Goal: Task Accomplishment & Management: Complete application form

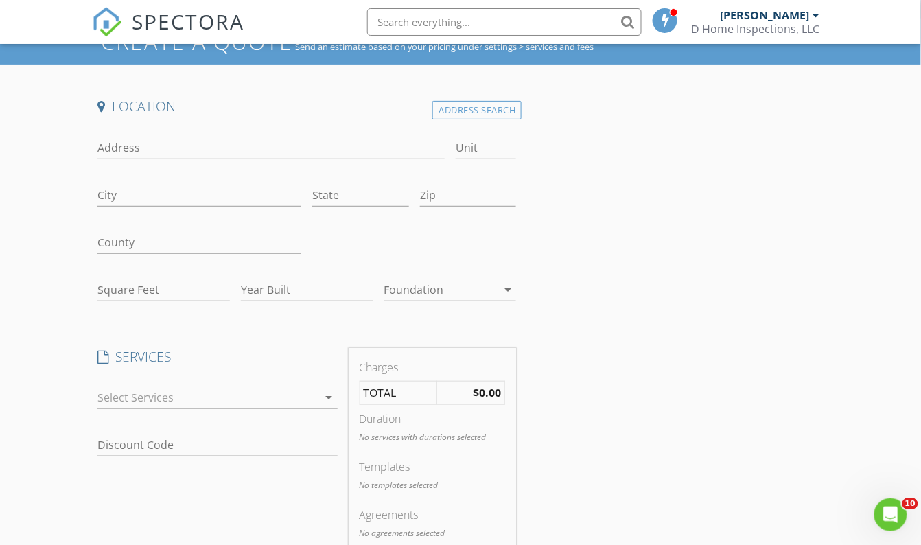
click at [470, 99] on h4 "Location" at bounding box center [306, 106] width 418 height 18
click at [472, 106] on div "Address Search" at bounding box center [476, 110] width 89 height 19
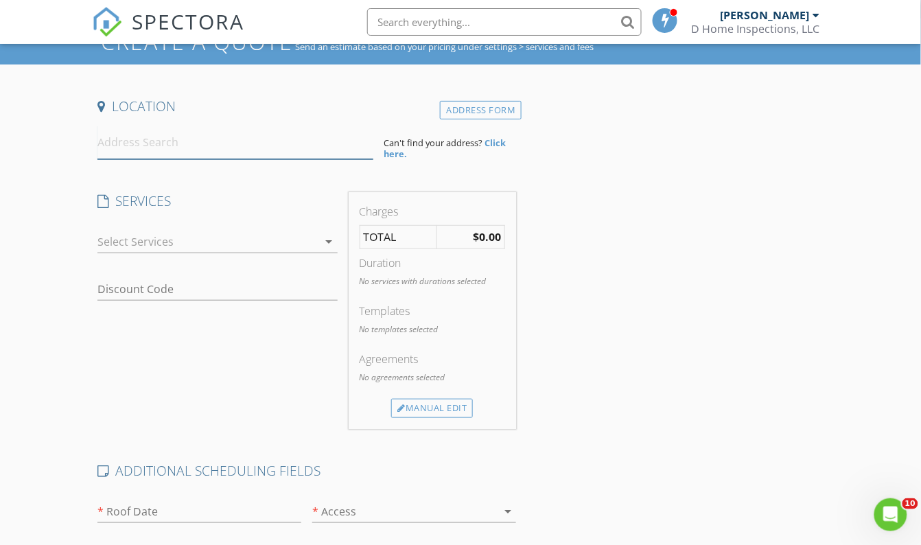
click at [196, 144] on input at bounding box center [235, 143] width 276 height 34
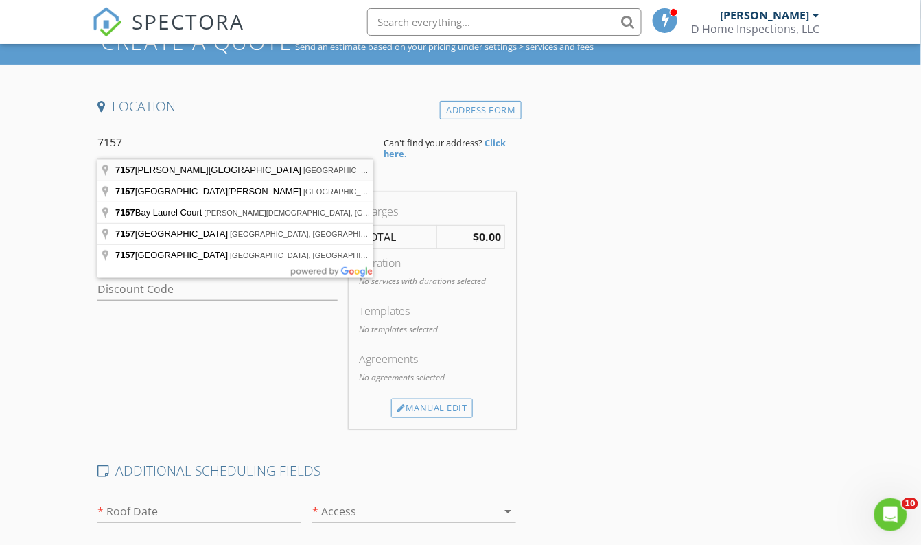
type input "[STREET_ADDRESS][PERSON_NAME]"
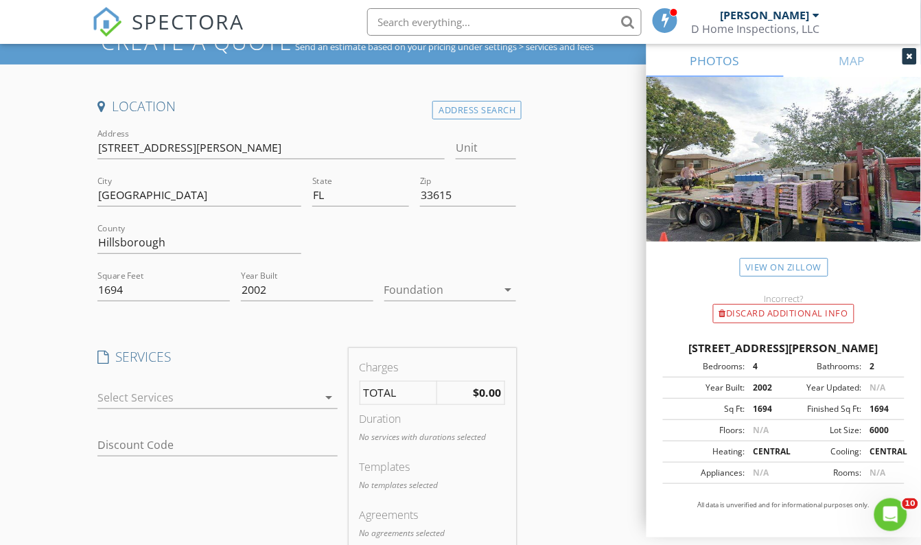
click at [325, 396] on icon "arrow_drop_down" at bounding box center [329, 397] width 16 height 16
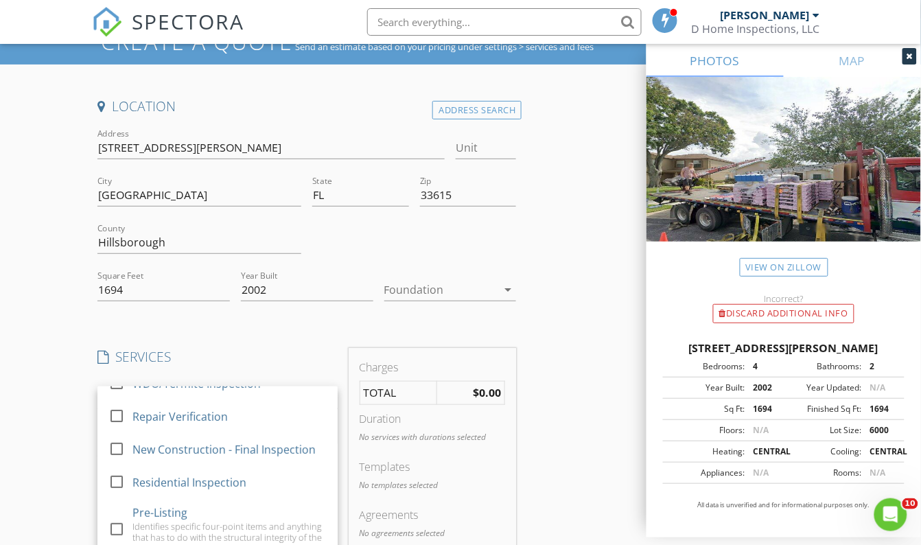
scroll to position [124, 0]
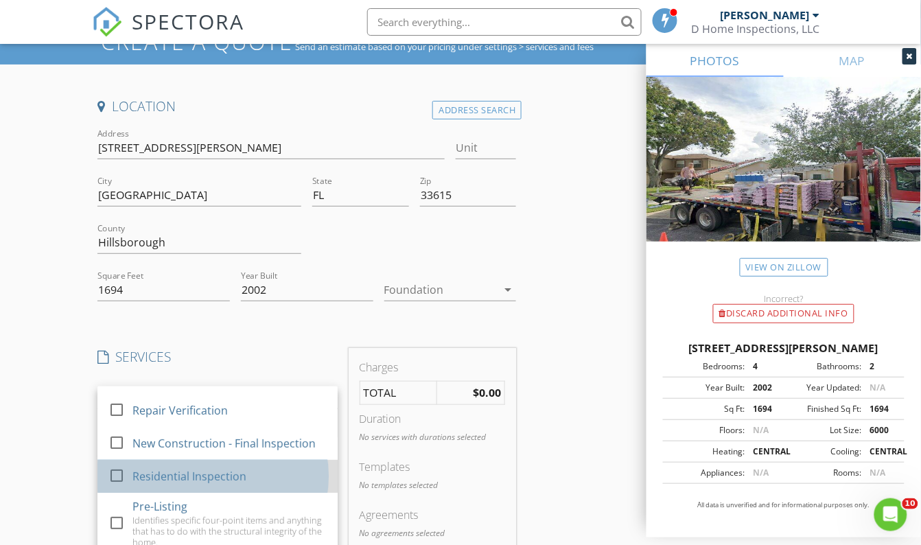
click at [248, 471] on div "Residential Inspection" at bounding box center [229, 475] width 195 height 27
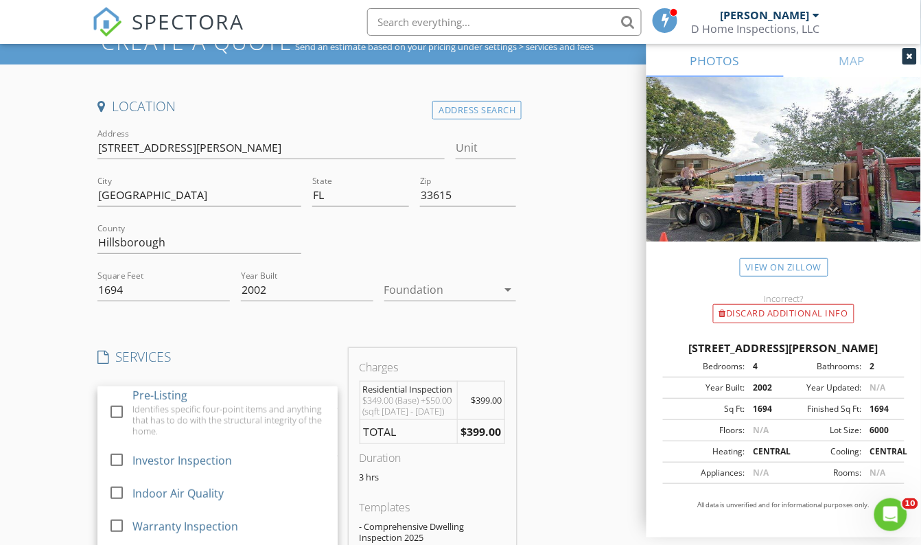
scroll to position [249, 0]
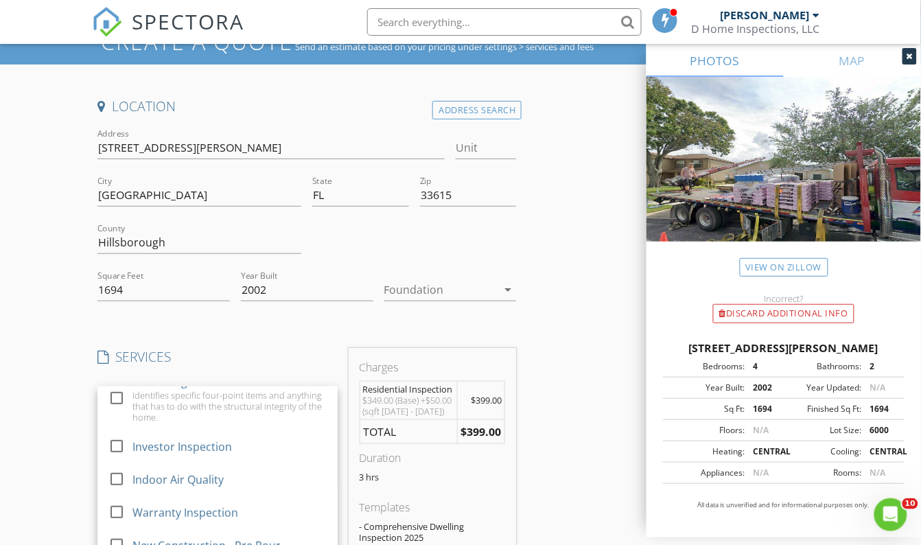
click at [269, 348] on h4 "SERVICES" at bounding box center [216, 357] width 239 height 18
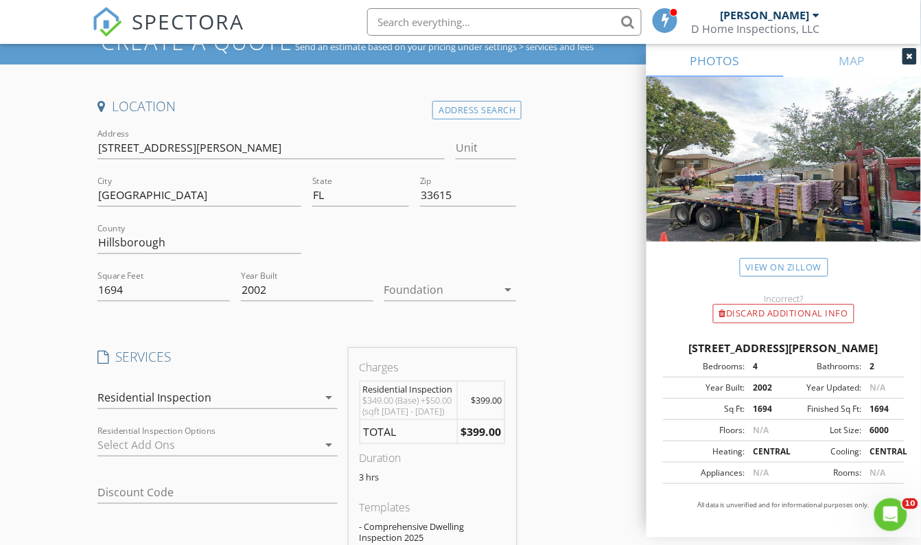
click at [277, 442] on div at bounding box center [207, 445] width 220 height 22
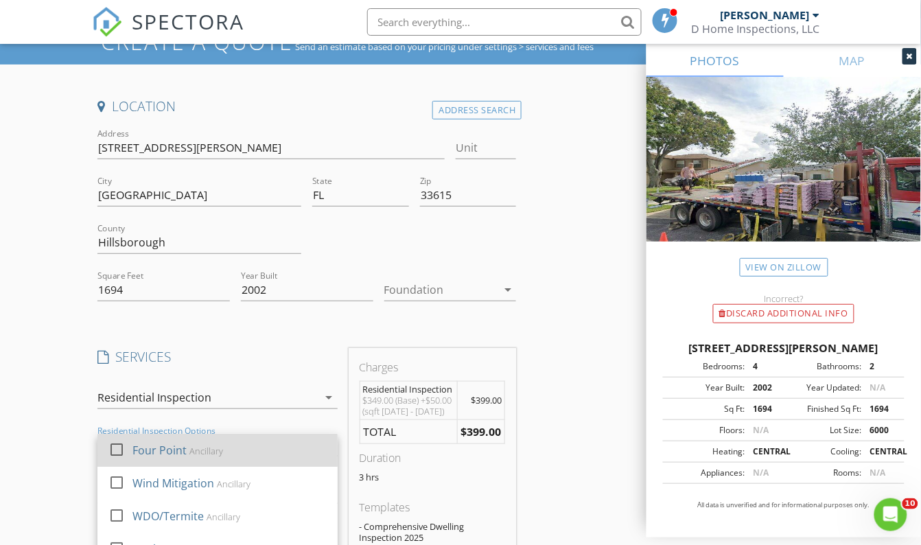
click at [255, 452] on div "Four Point Ancillary" at bounding box center [229, 449] width 195 height 27
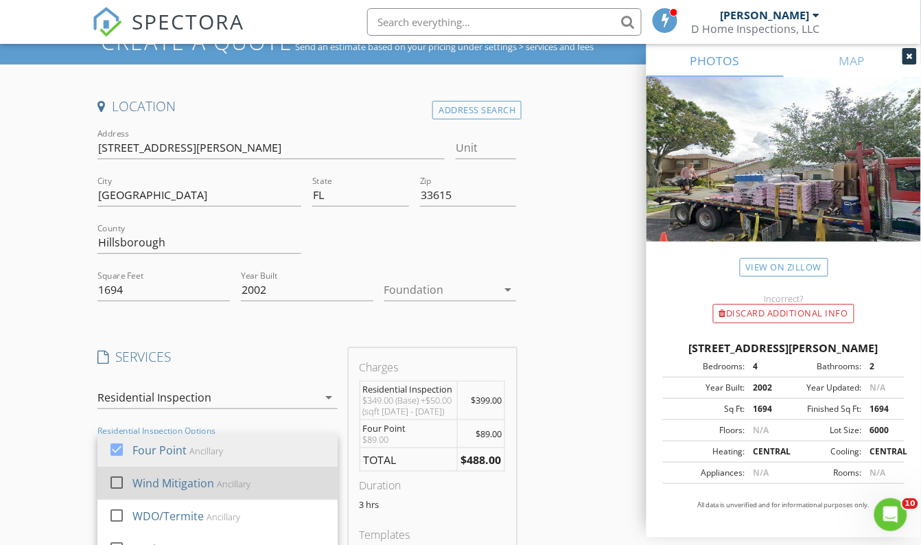
click at [246, 482] on div "Ancillary" at bounding box center [234, 483] width 34 height 11
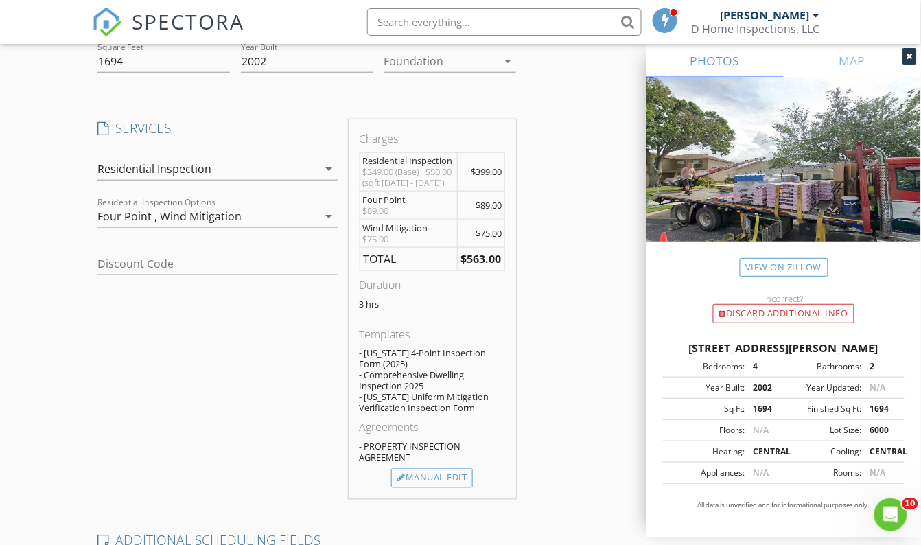
scroll to position [311, 0]
